Goal: Transaction & Acquisition: Download file/media

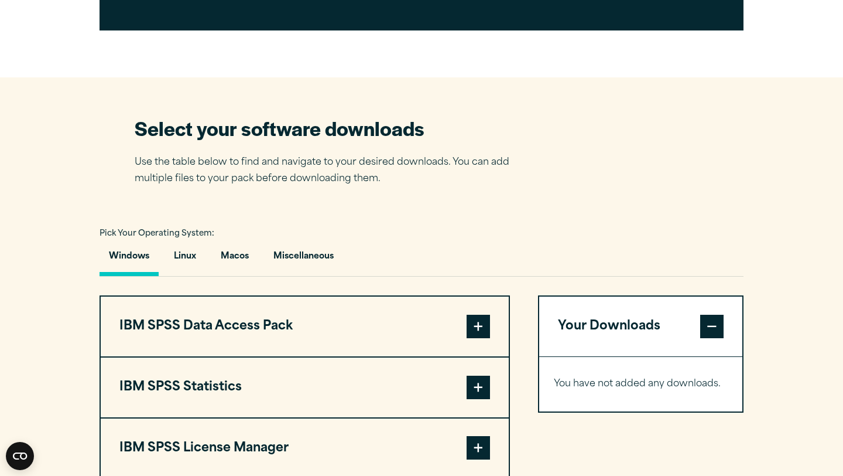
scroll to position [872, 0]
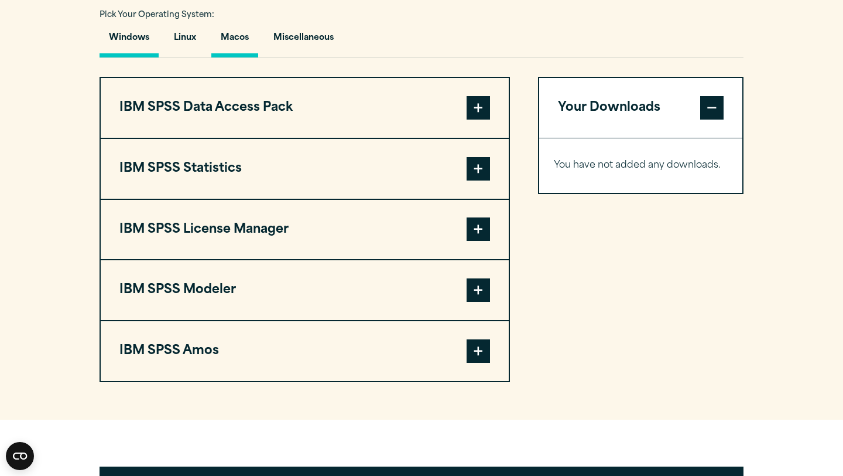
click at [236, 39] on button "Macos" at bounding box center [234, 40] width 47 height 33
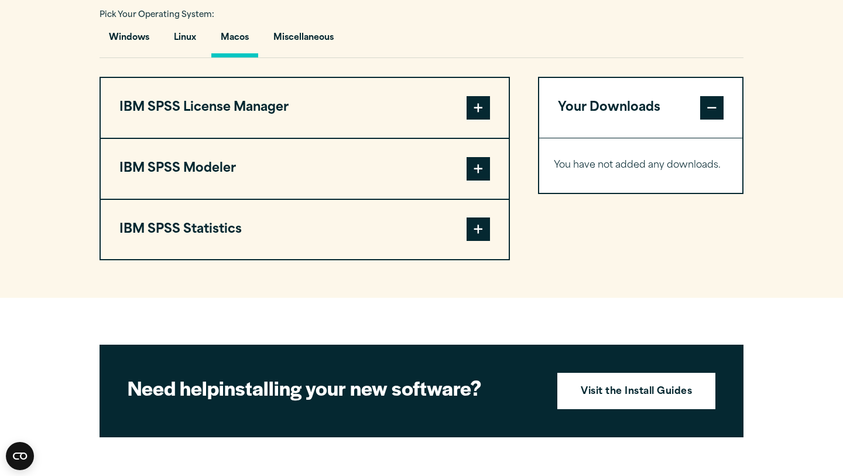
click at [483, 119] on span at bounding box center [478, 107] width 23 height 23
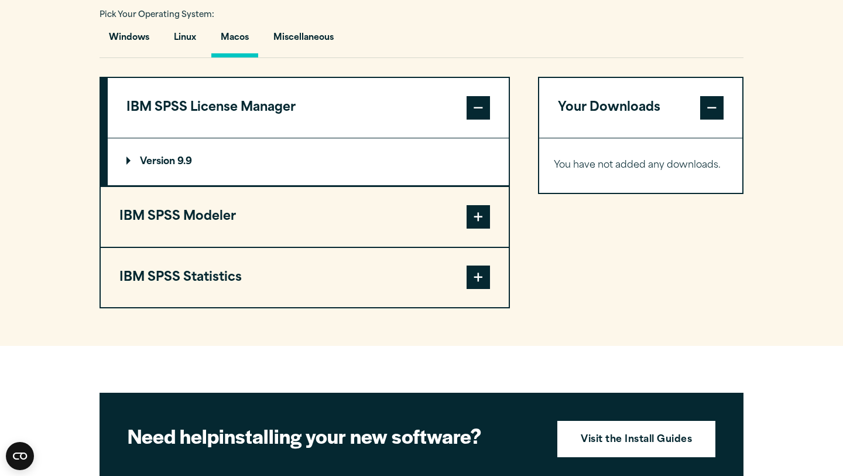
click at [483, 119] on span at bounding box center [478, 107] width 23 height 23
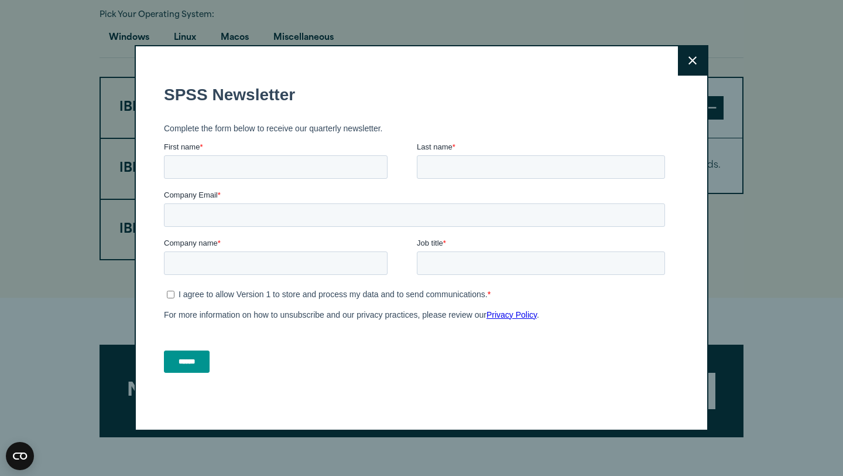
click at [685, 70] on button "Close" at bounding box center [692, 60] width 29 height 29
click at [686, 57] on button "Close" at bounding box center [692, 60] width 29 height 29
